Goal: Book appointment/travel/reservation

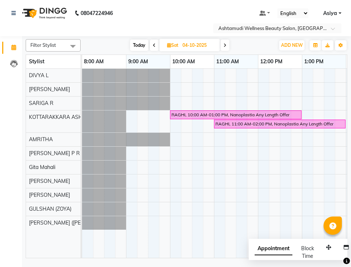
click at [280, 28] on input "text" at bounding box center [270, 28] width 106 height 7
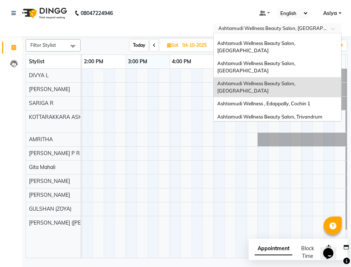
scroll to position [102, 0]
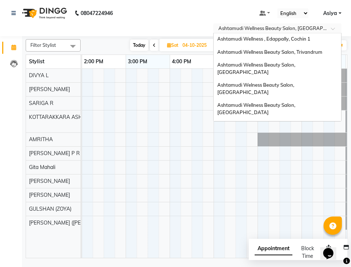
click at [309, 152] on div "Ashtamudi Wellness Beauty Salon, [GEOGRAPHIC_DATA]" at bounding box center [278, 162] width 128 height 20
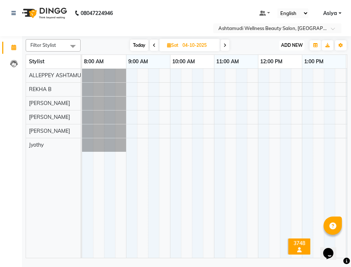
click at [287, 41] on button "ADD NEW Toggle Dropdown" at bounding box center [291, 45] width 25 height 10
click at [289, 58] on button "Add Appointment" at bounding box center [275, 60] width 58 height 10
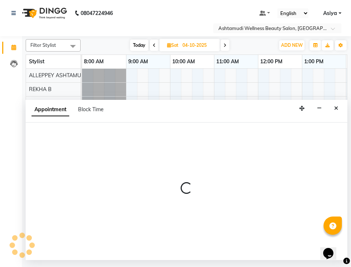
select select "540"
select select "tentative"
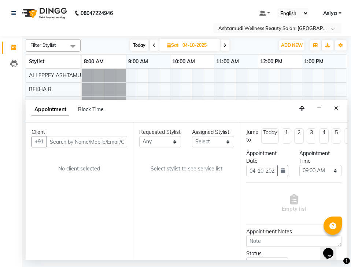
click at [124, 125] on div "Client +91 No client selected" at bounding box center [79, 192] width 107 height 138
click at [111, 141] on input "text" at bounding box center [87, 141] width 81 height 11
paste input "7025608430"
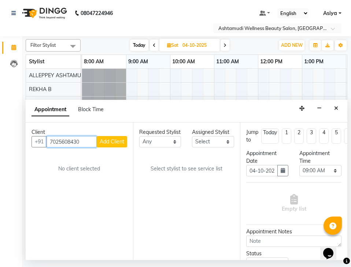
type input "7025608430"
click at [111, 141] on span "Add Client" at bounding box center [112, 142] width 25 height 7
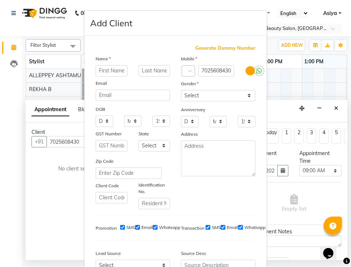
click at [99, 77] on div "Name Email DOB Day 01 02 03 04 05 06 07 08 09 10 11 12 13 14 15 16 17 18 19 20 …" at bounding box center [132, 132] width 85 height 155
click at [103, 66] on input "text" at bounding box center [112, 70] width 32 height 11
type input "aparna"
drag, startPoint x: 215, startPoint y: 95, endPoint x: 217, endPoint y: 100, distance: 5.6
click at [215, 95] on select "Select Male Female Other Prefer Not To Say" at bounding box center [218, 95] width 74 height 11
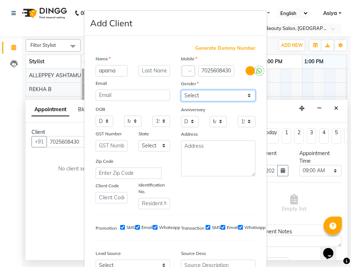
select select "female"
click at [181, 90] on select "Select Male Female Other Prefer Not To Say" at bounding box center [218, 95] width 74 height 11
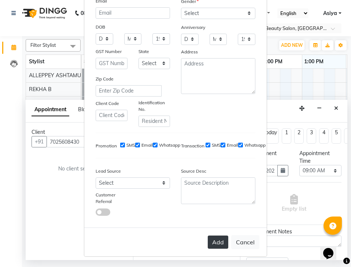
click at [219, 246] on button "Add" at bounding box center [218, 242] width 21 height 13
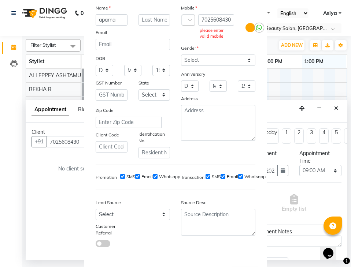
scroll to position [9, 0]
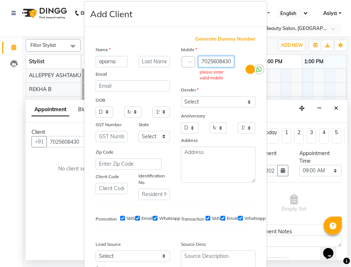
click at [199, 62] on input "7025608430" at bounding box center [216, 61] width 36 height 11
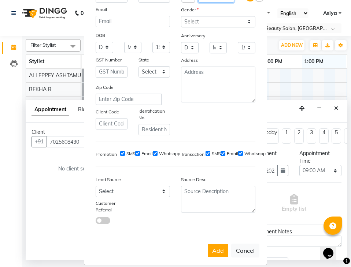
scroll to position [82, 0]
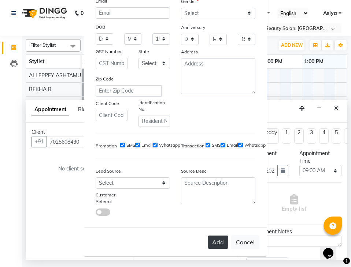
type input "7025608430"
click at [217, 241] on button "Add" at bounding box center [218, 242] width 21 height 13
type input "70******30"
select select
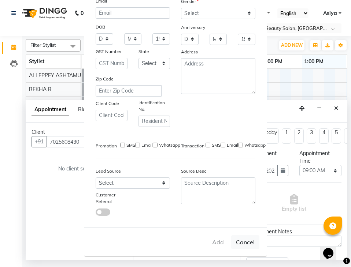
select select
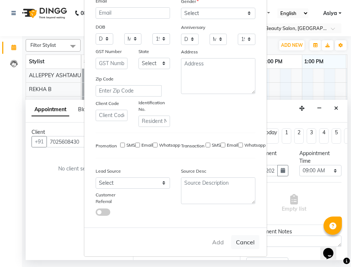
checkbox input "false"
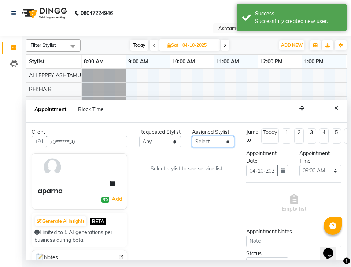
drag, startPoint x: 210, startPoint y: 140, endPoint x: 214, endPoint y: 126, distance: 15.0
click at [210, 140] on select "Select ALLEPPEY ASHTAMUDI Jyothy REKHA B ROSELIN Soumya Sreedevi" at bounding box center [213, 141] width 42 height 11
select select "27367"
click at [192, 136] on select "Select ALLEPPEY ASHTAMUDI Jyothy REKHA B ROSELIN Soumya Sreedevi" at bounding box center [213, 141] width 42 height 11
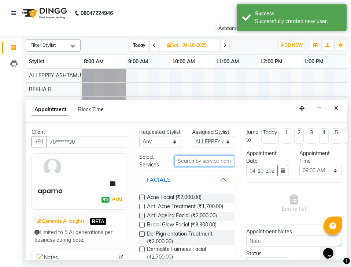
click at [196, 167] on input "text" at bounding box center [204, 161] width 60 height 11
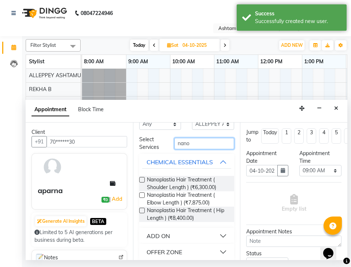
scroll to position [31, 0]
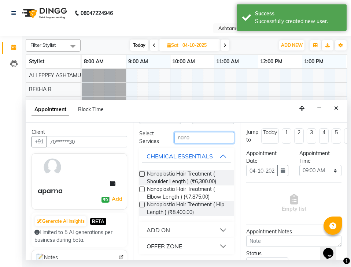
type input "nano"
click at [182, 249] on div "OFFER ZONE" at bounding box center [165, 246] width 36 height 9
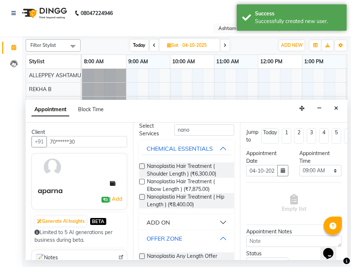
scroll to position [58, 0]
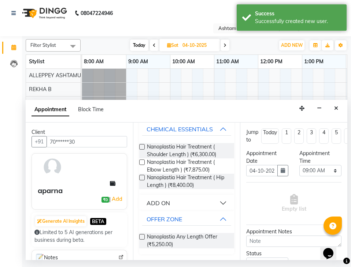
click at [141, 239] on label at bounding box center [141, 237] width 5 height 5
click at [141, 239] on input "checkbox" at bounding box center [141, 238] width 5 height 5
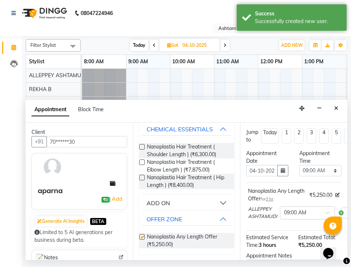
checkbox input "false"
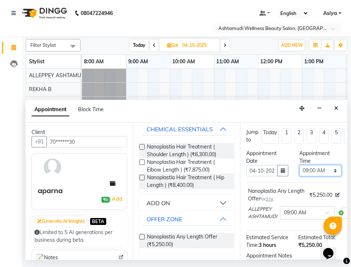
click at [306, 172] on select "Select 09:00 AM 09:15 AM 09:30 AM 09:45 AM 10:00 AM 10:15 AM 10:30 AM 10:45 AM …" at bounding box center [320, 170] width 42 height 11
select select "600"
click at [299, 165] on select "Select 09:00 AM 09:15 AM 09:30 AM 09:45 AM 10:00 AM 10:15 AM 10:30 AM 10:45 AM …" at bounding box center [320, 170] width 42 height 11
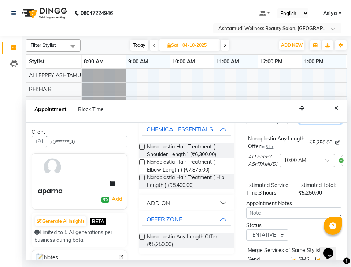
scroll to position [99, 0]
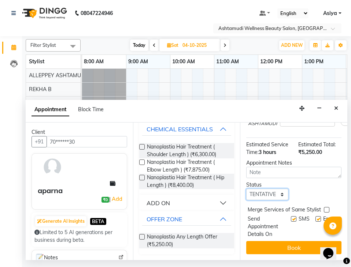
click at [273, 189] on select "Select TENTATIVE CONFIRM UPCOMING" at bounding box center [267, 194] width 42 height 11
select select "confirm booking"
click at [246, 189] on select "Select TENTATIVE CONFIRM UPCOMING" at bounding box center [267, 194] width 42 height 11
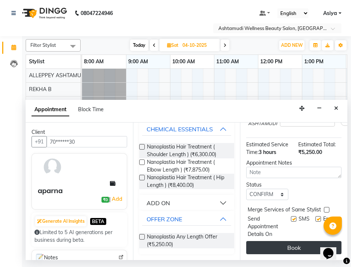
click at [264, 241] on button "Book" at bounding box center [293, 247] width 95 height 13
